Goal: Navigation & Orientation: Find specific page/section

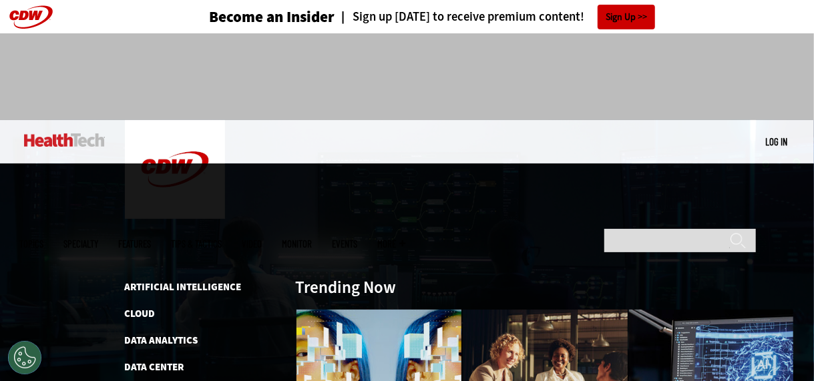
click at [44, 239] on span "Topics" at bounding box center [32, 244] width 24 height 10
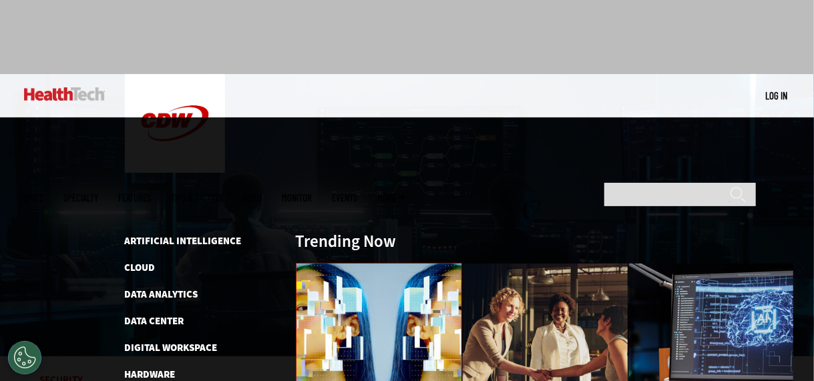
scroll to position [67, 0]
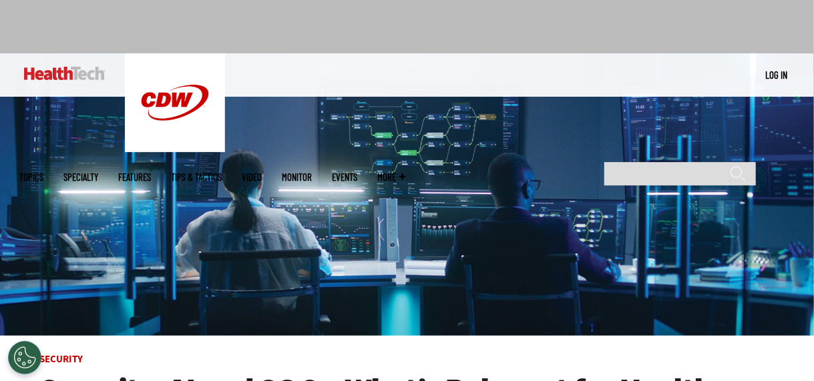
click at [152, 172] on link "Features" at bounding box center [135, 177] width 33 height 10
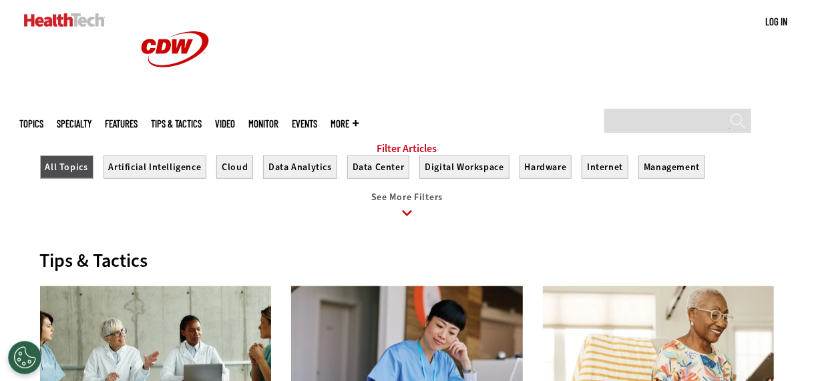
scroll to position [534, 0]
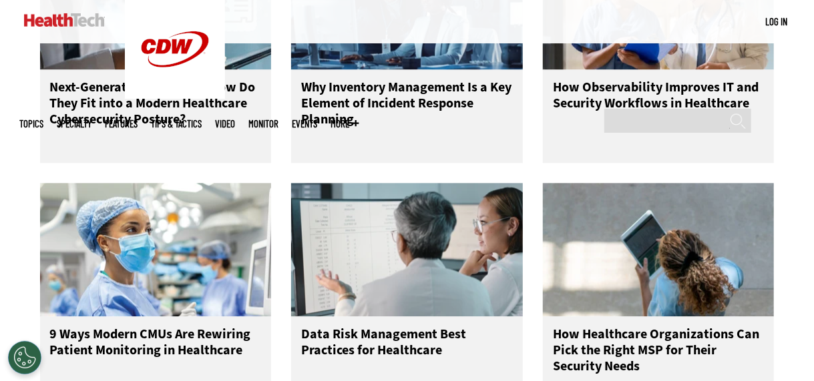
scroll to position [1402, 0]
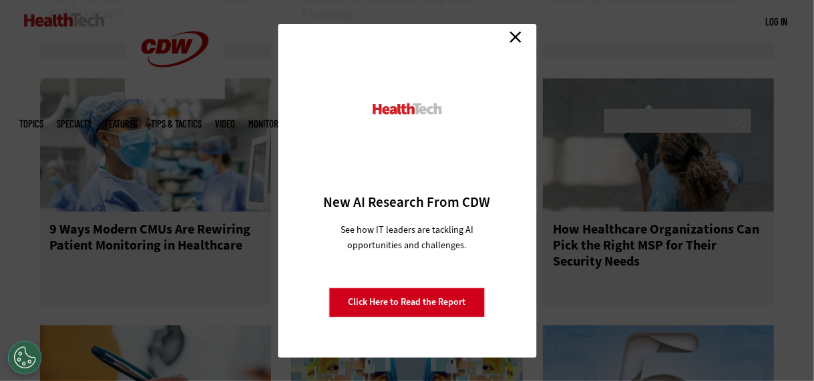
click at [516, 40] on link "Close" at bounding box center [515, 37] width 20 height 20
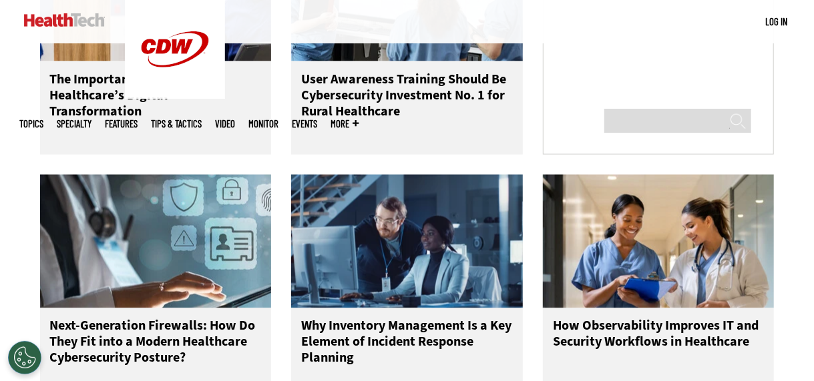
scroll to position [1057, 0]
